Goal: Task Accomplishment & Management: Use online tool/utility

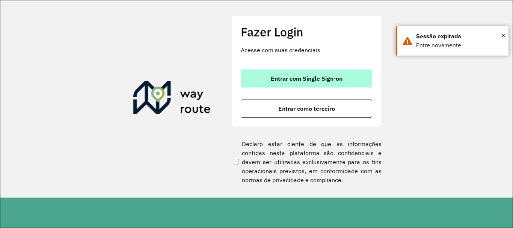
click at [317, 84] on button "Entrar com Single Sign-on" at bounding box center [307, 79] width 132 height 18
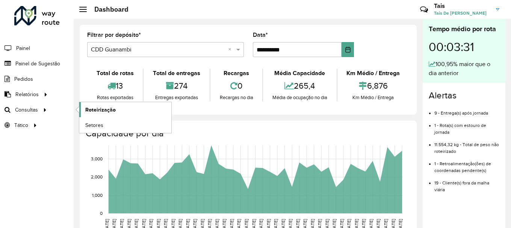
click at [101, 109] on span "Roteirização" at bounding box center [100, 110] width 30 height 8
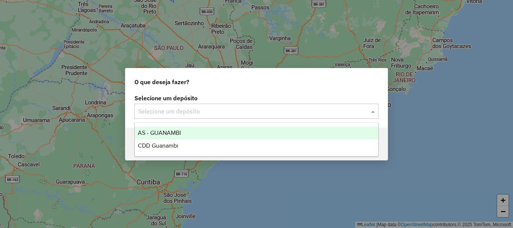
click at [201, 107] on input "text" at bounding box center [249, 111] width 222 height 9
click at [201, 111] on input "text" at bounding box center [249, 111] width 222 height 9
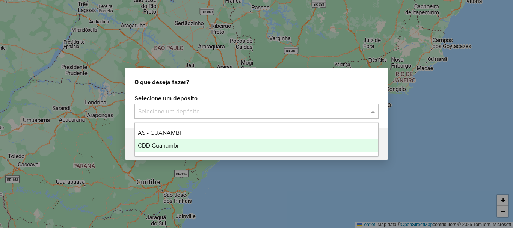
click at [192, 151] on div "CDD Guanambi" at bounding box center [256, 145] width 243 height 13
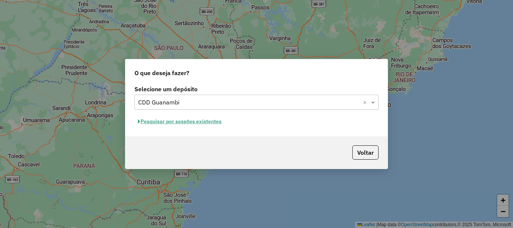
click at [193, 119] on button "Pesquisar por sessões existentes" at bounding box center [180, 122] width 91 height 12
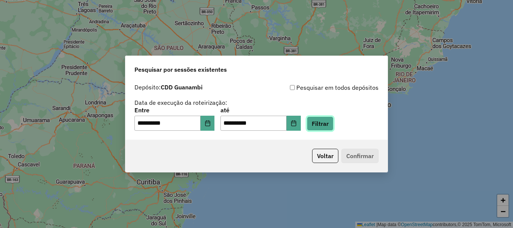
click at [333, 127] on button "Filtrar" at bounding box center [320, 123] width 27 height 14
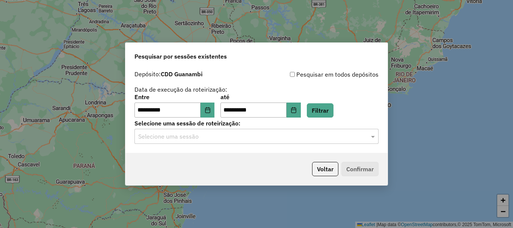
click at [212, 136] on input "text" at bounding box center [249, 136] width 222 height 9
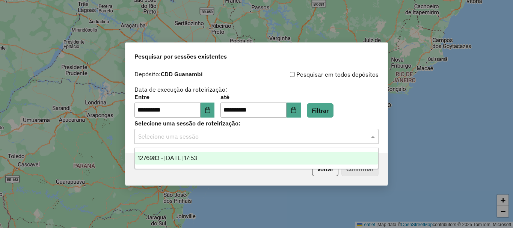
click at [194, 156] on span "1276983 - 17/09/2025 17:53" at bounding box center [167, 158] width 59 height 6
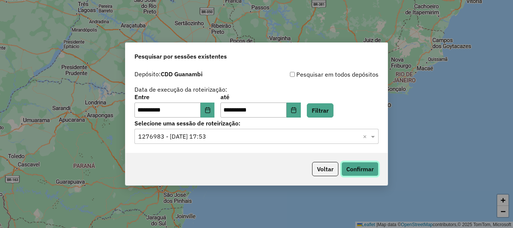
click at [372, 168] on button "Confirmar" at bounding box center [360, 169] width 37 height 14
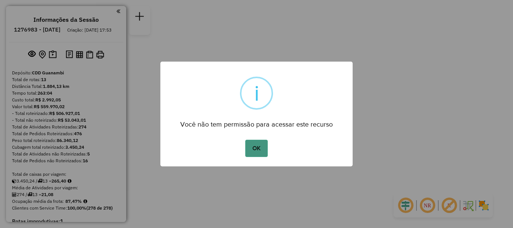
click at [253, 144] on button "OK" at bounding box center [256, 148] width 22 height 17
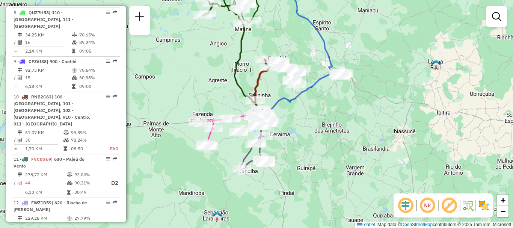
scroll to position [556, 0]
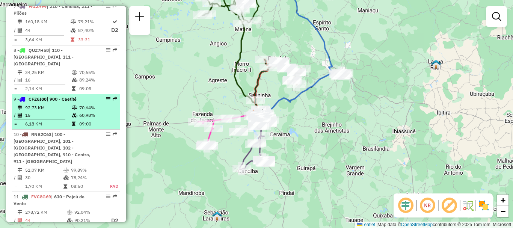
click at [39, 112] on td "15" at bounding box center [48, 116] width 47 height 8
select select "**********"
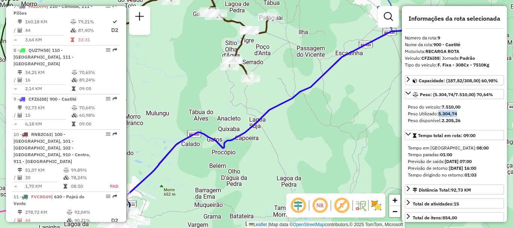
drag, startPoint x: 460, startPoint y: 112, endPoint x: 437, endPoint y: 112, distance: 22.9
click at [437, 112] on div "Peso Utilizado: 5.304,74" at bounding box center [454, 113] width 93 height 7
copy div ": 5.304,74"
